Goal: Task Accomplishment & Management: Manage account settings

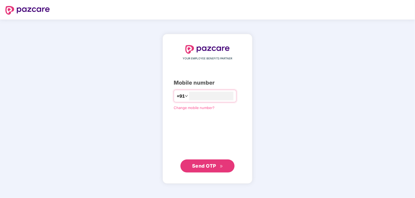
type input "**********"
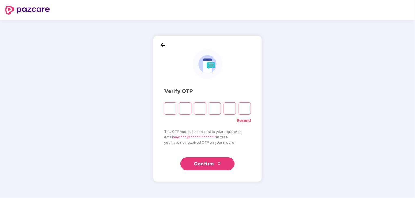
type input "*"
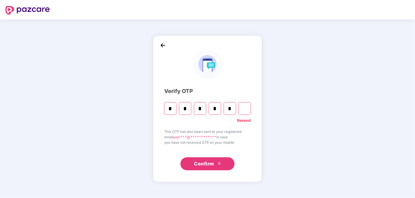
type input "*"
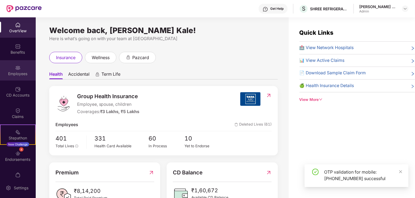
click at [18, 75] on div "Employees" at bounding box center [18, 73] width 36 height 5
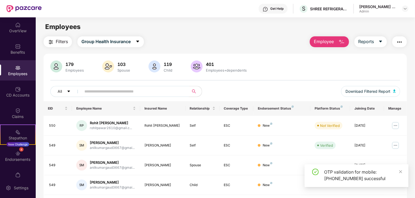
click at [108, 90] on input "text" at bounding box center [132, 91] width 97 height 8
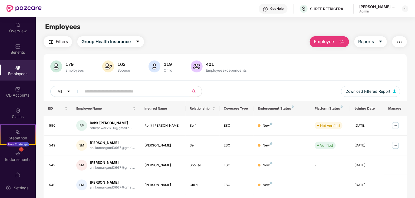
click at [108, 90] on input "text" at bounding box center [132, 91] width 97 height 8
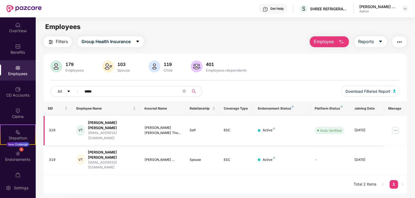
type input "*****"
click at [400, 126] on img at bounding box center [396, 130] width 9 height 9
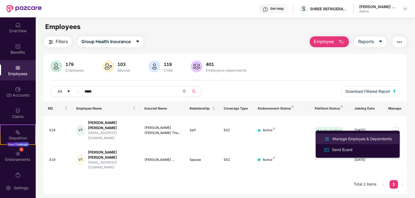
click at [366, 138] on div "Manage Employee & Dependents" at bounding box center [362, 139] width 61 height 6
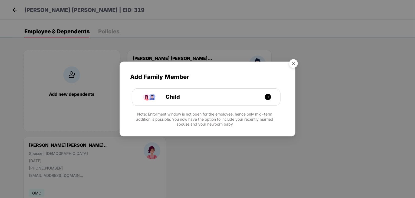
click at [294, 59] on img "Close" at bounding box center [293, 64] width 15 height 15
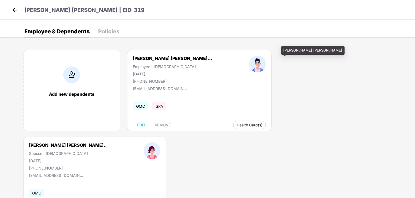
click at [107, 142] on div "[PERSON_NAME] [PERSON_NAME].." at bounding box center [68, 144] width 78 height 5
